Goal: Find specific page/section: Find specific page/section

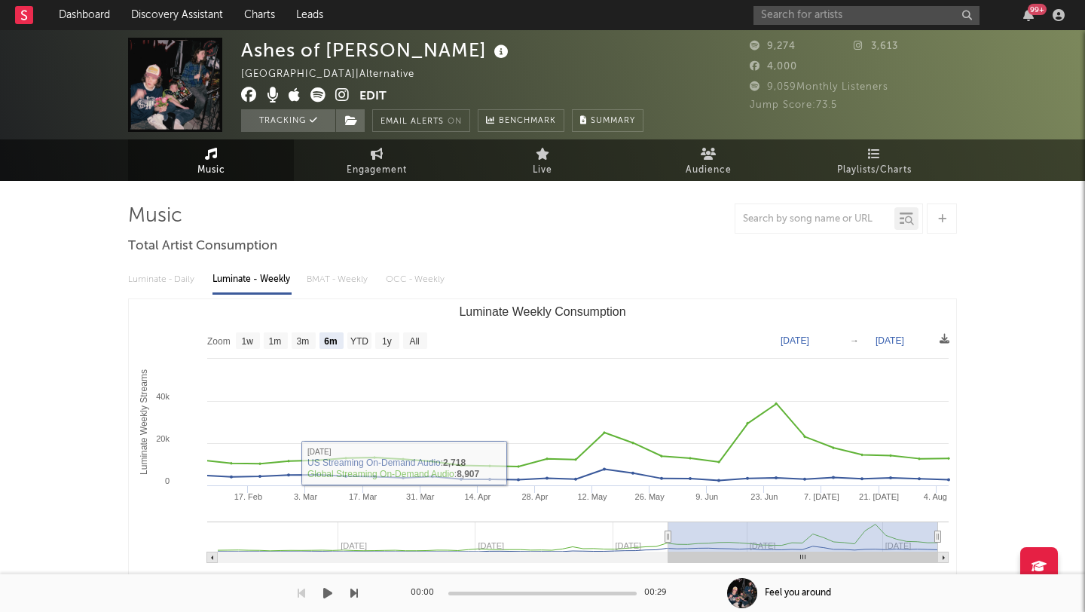
select select "6m"
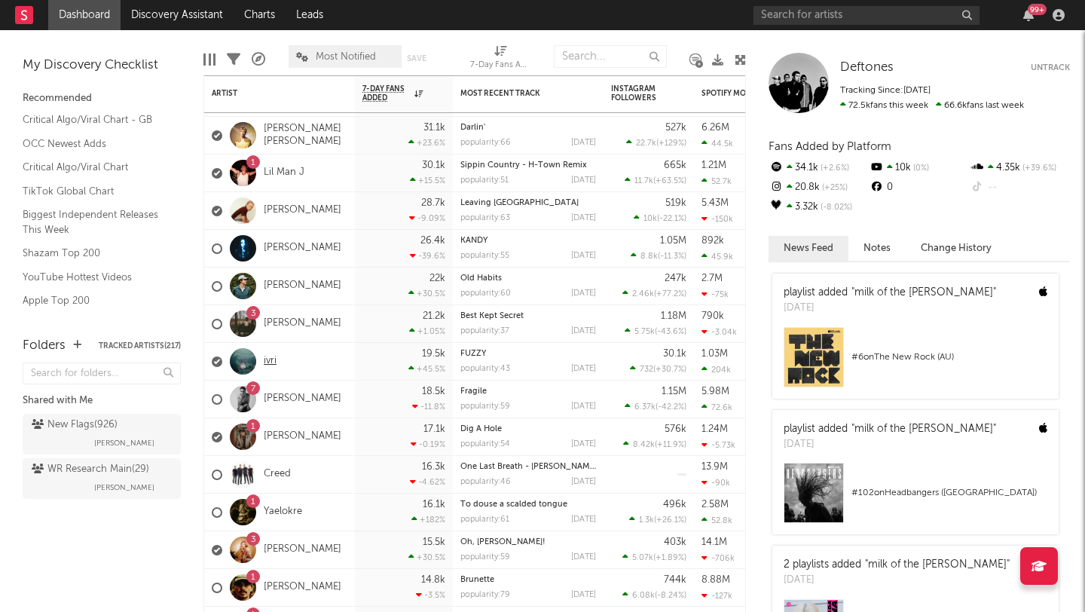
click at [271, 358] on link "ivri" at bounding box center [270, 361] width 13 height 13
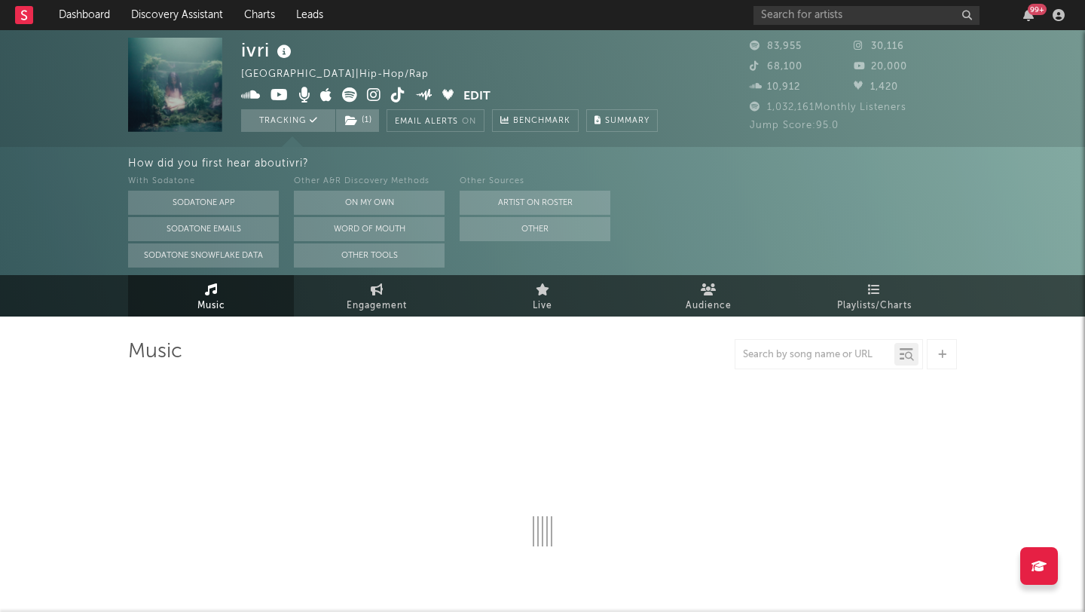
select select "6m"
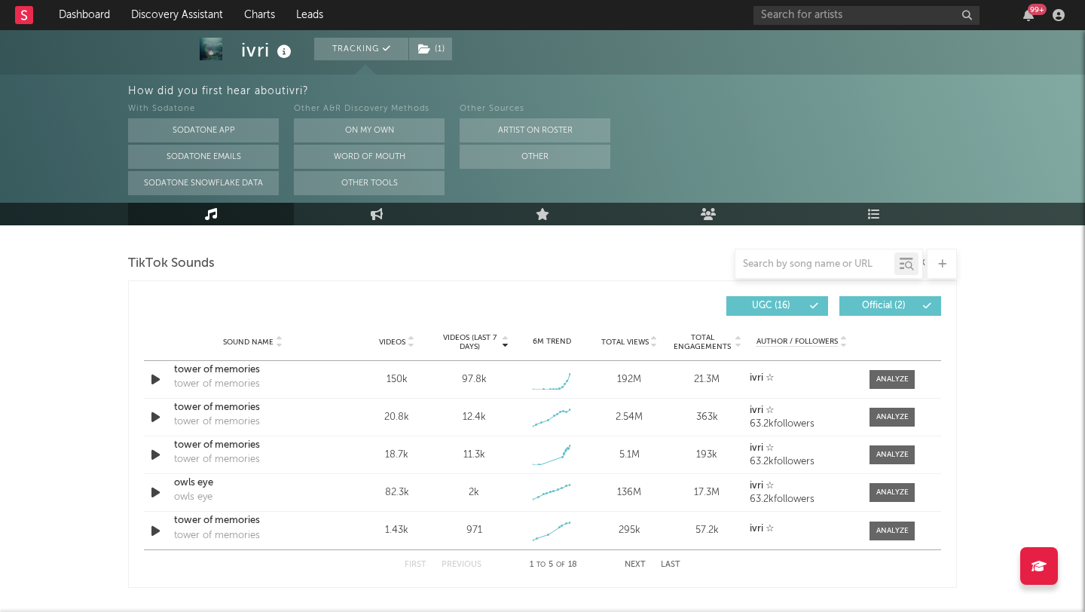
scroll to position [999, 0]
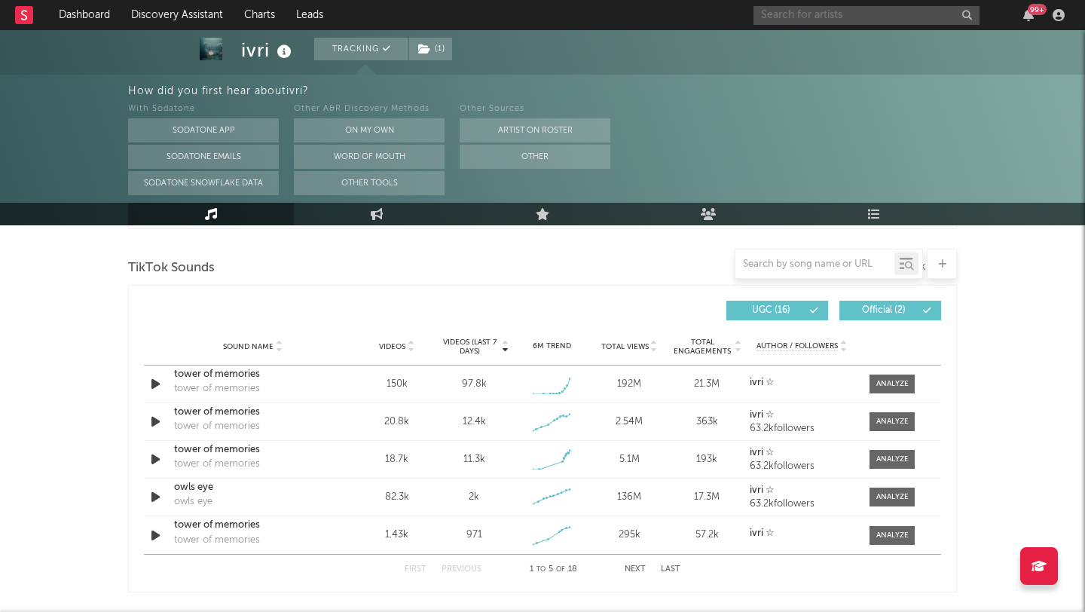
click at [796, 13] on input "text" at bounding box center [866, 15] width 226 height 19
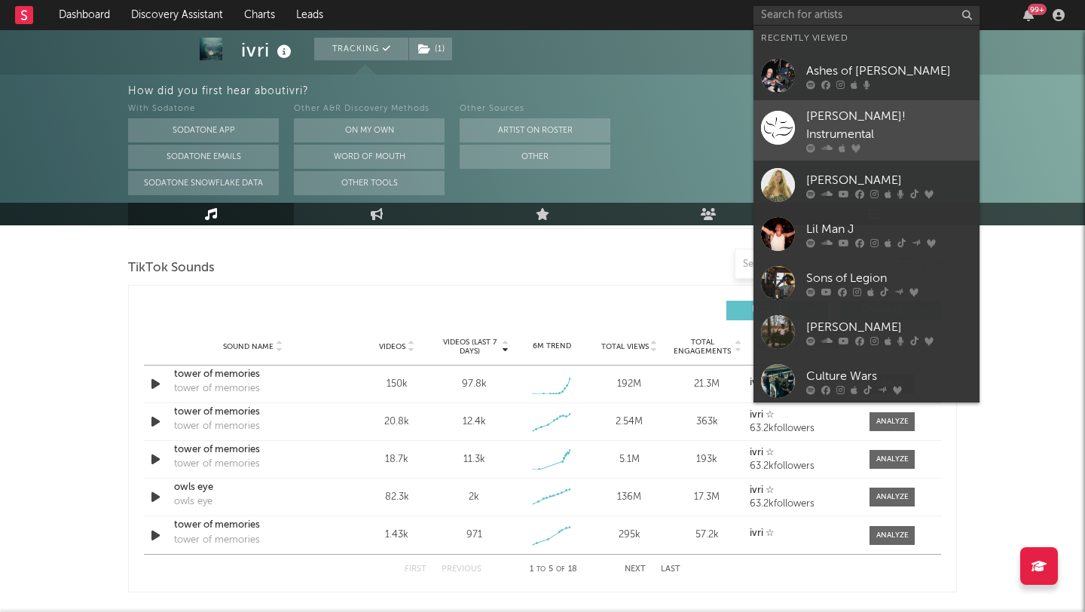
click at [853, 116] on div "[PERSON_NAME]! Instrumental" at bounding box center [889, 126] width 166 height 36
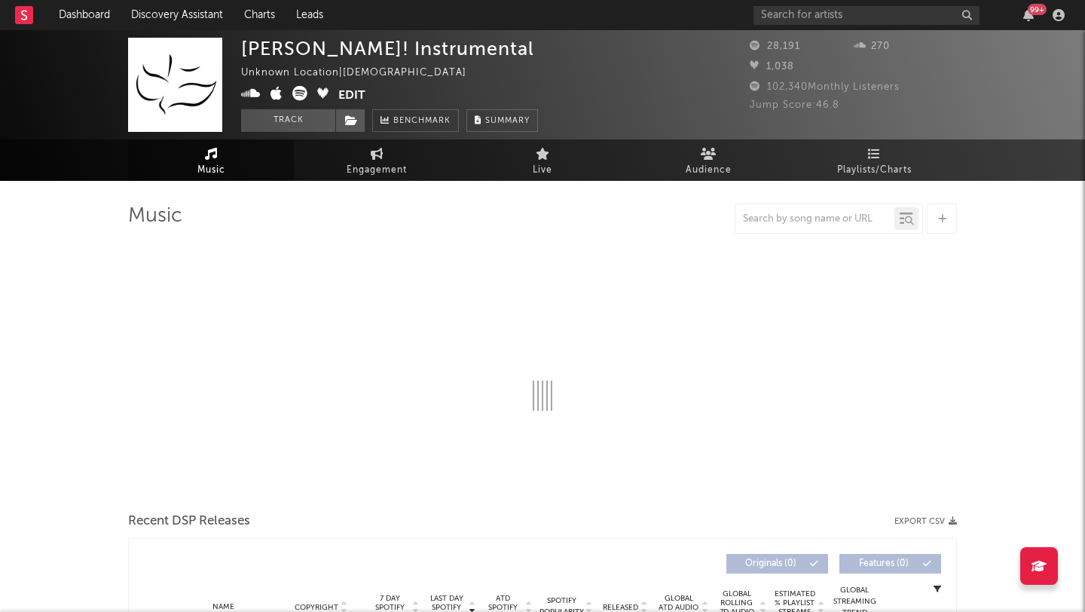
select select "6m"
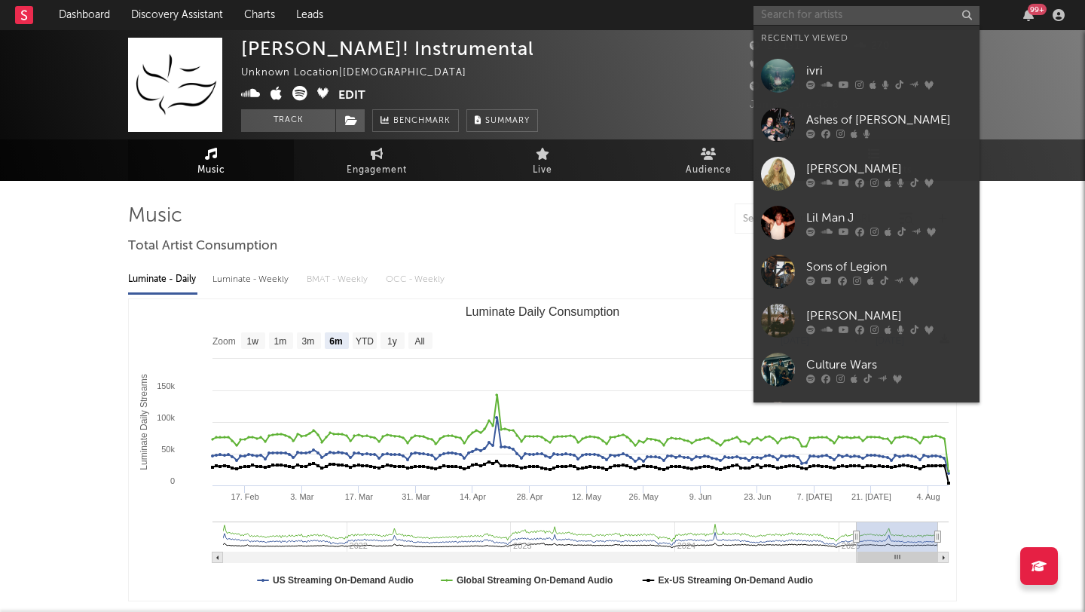
click at [799, 15] on input "text" at bounding box center [866, 15] width 226 height 19
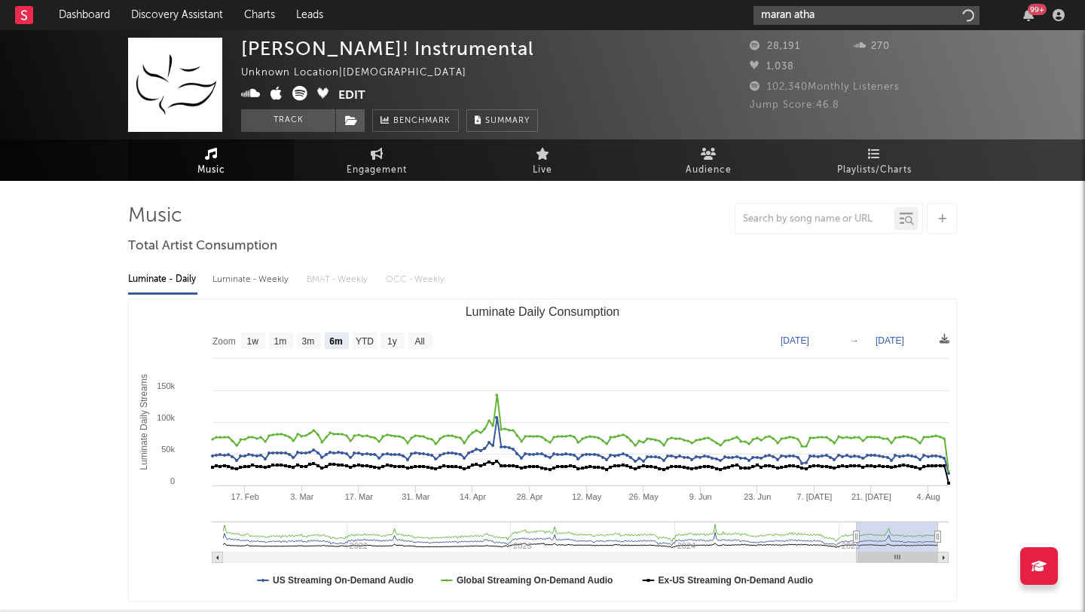
click at [796, 16] on input "maran atha" at bounding box center [866, 15] width 226 height 19
click at [833, 14] on input "maranatha" at bounding box center [866, 15] width 226 height 19
type input "maranatha"
click at [784, 13] on input "maranatha" at bounding box center [866, 15] width 226 height 19
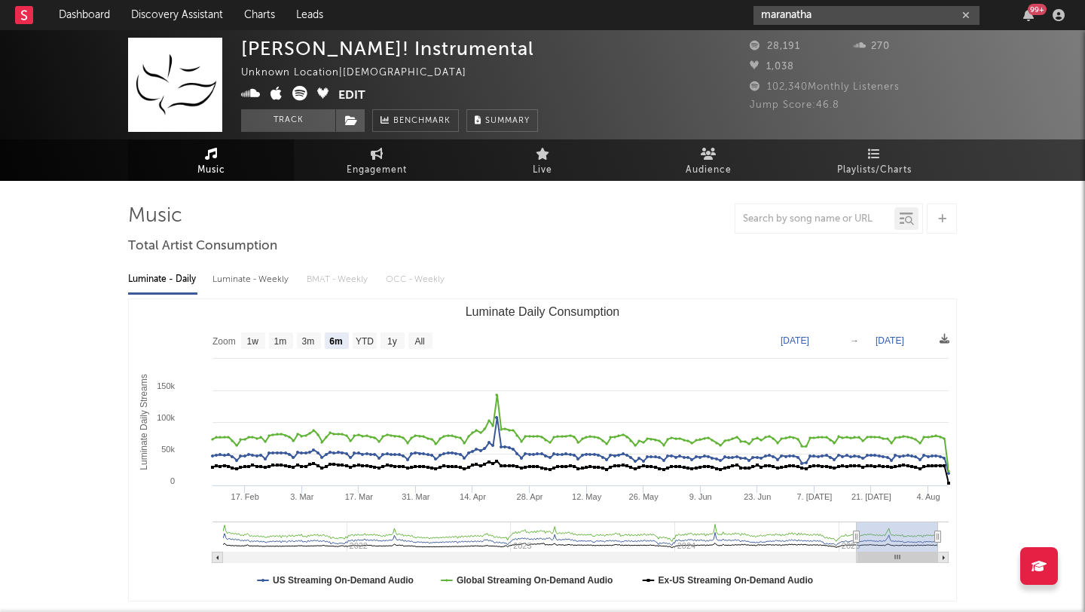
click at [967, 12] on icon "button" at bounding box center [966, 16] width 8 height 10
click at [799, 15] on input "text" at bounding box center [866, 15] width 226 height 19
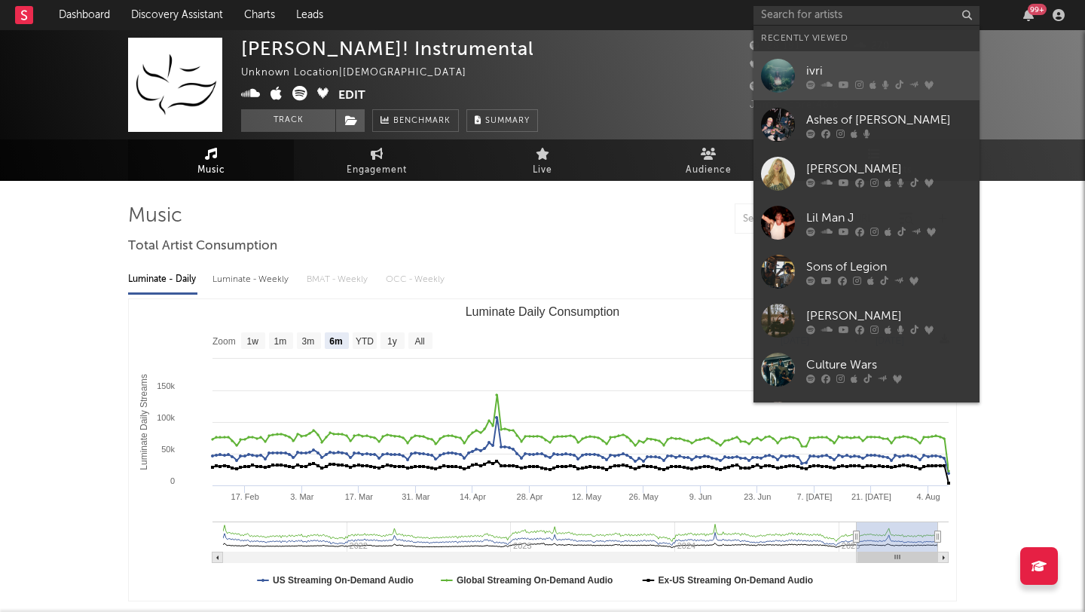
click at [821, 67] on div "ivri" at bounding box center [889, 71] width 166 height 18
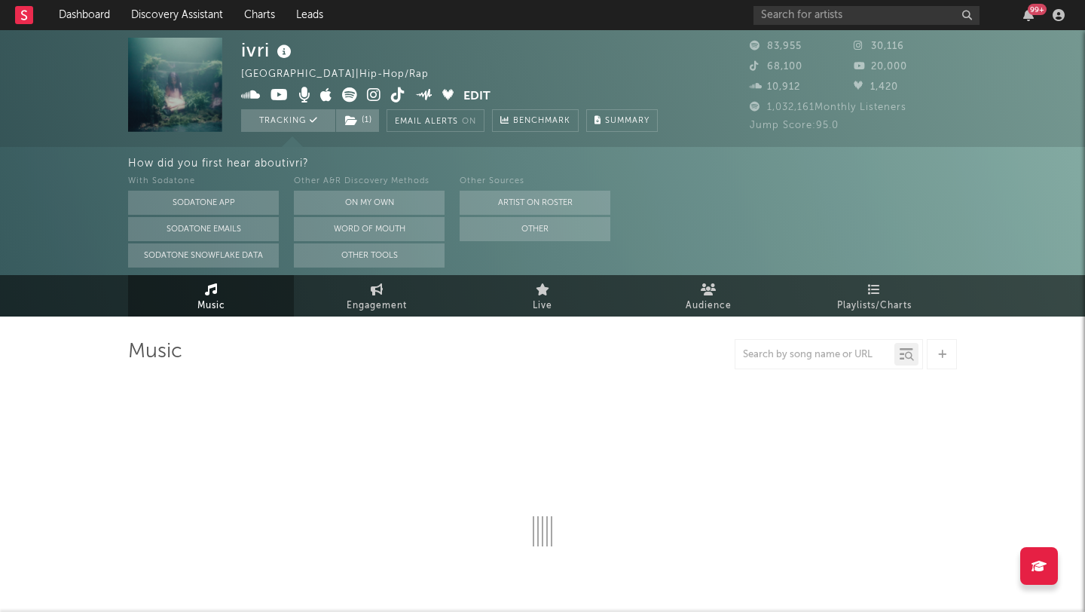
select select "6m"
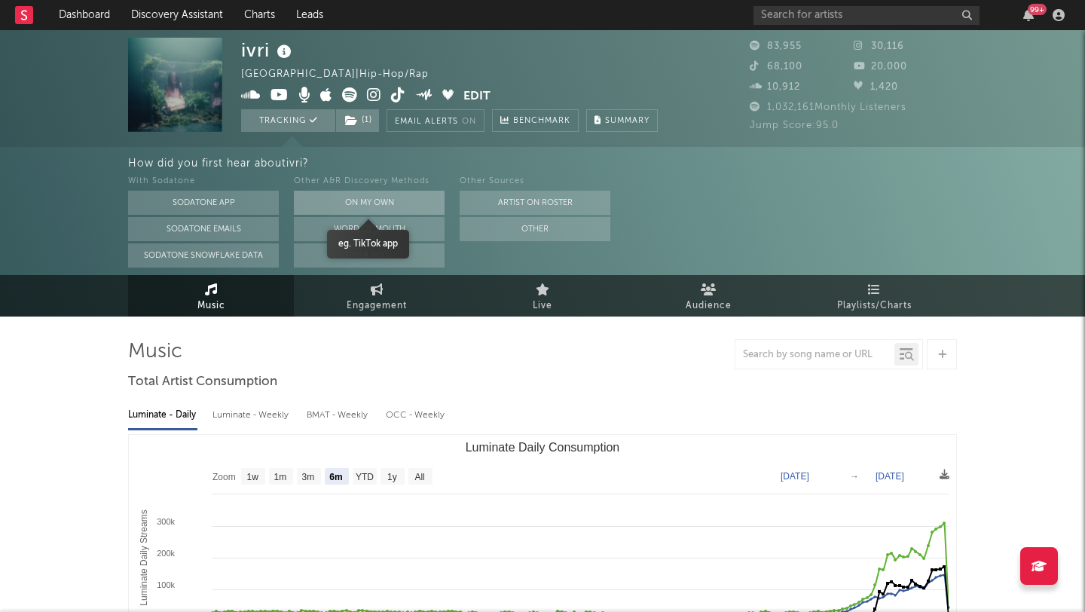
click at [371, 196] on button "On My Own" at bounding box center [369, 203] width 151 height 24
